Goal: Check status: Check status

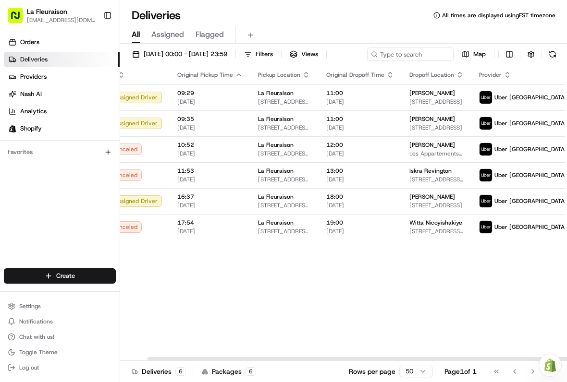
scroll to position [0, 28]
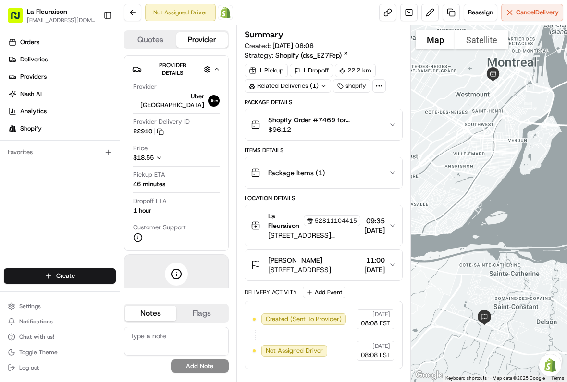
click at [36, 59] on span "Deliveries" at bounding box center [33, 59] width 27 height 9
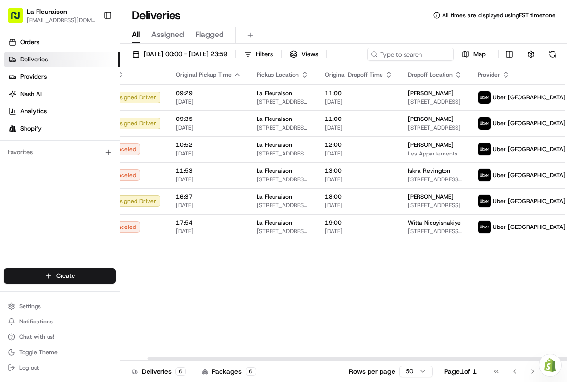
scroll to position [0, 28]
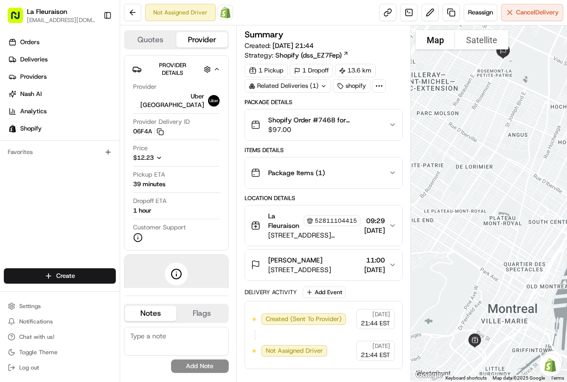
click at [56, 54] on link "Deliveries" at bounding box center [62, 59] width 116 height 15
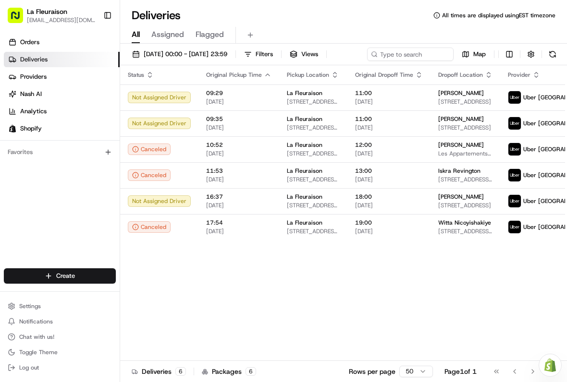
click at [73, 55] on link "Deliveries" at bounding box center [62, 59] width 116 height 15
click at [70, 75] on link "Providers" at bounding box center [62, 76] width 116 height 15
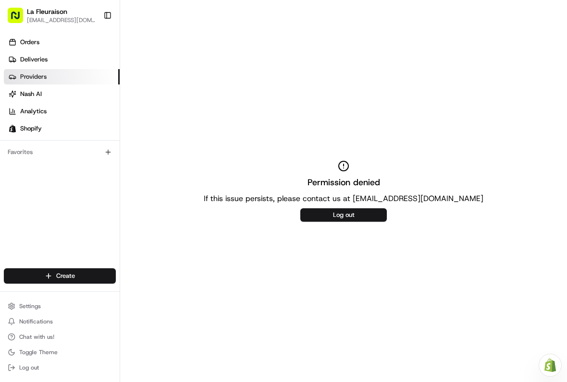
click at [68, 54] on link "Deliveries" at bounding box center [62, 59] width 116 height 15
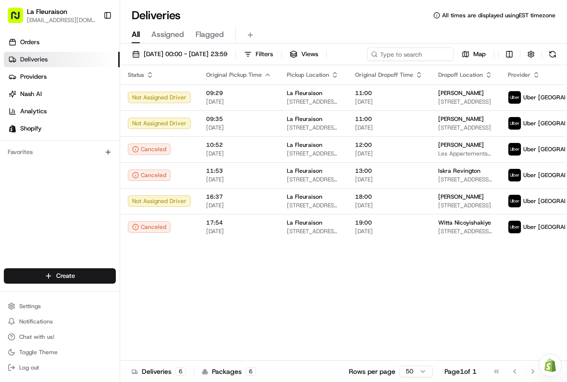
click at [51, 41] on link "Orders" at bounding box center [62, 42] width 116 height 15
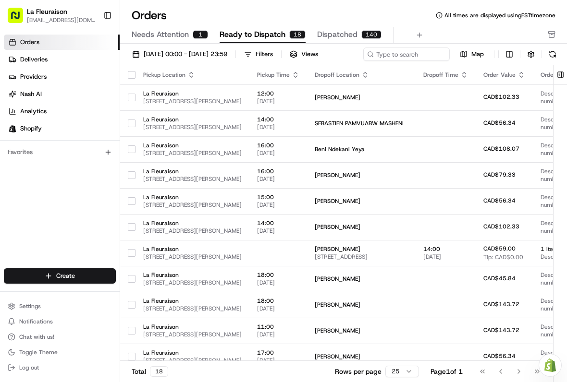
click at [69, 60] on link "Deliveries" at bounding box center [62, 59] width 116 height 15
